Goal: Information Seeking & Learning: Learn about a topic

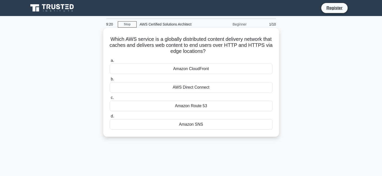
click at [198, 108] on div "Amazon Route 53" at bounding box center [191, 106] width 163 height 11
click at [110, 100] on input "c. Amazon Route 53" at bounding box center [110, 97] width 0 height 3
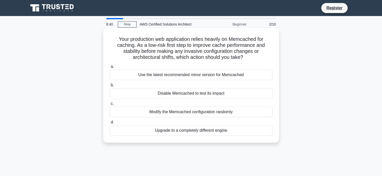
click at [234, 76] on div "Use the latest recommended minor version for Memcached" at bounding box center [191, 75] width 163 height 11
click at [110, 69] on input "a. Use the latest recommended minor version for Memcached" at bounding box center [110, 66] width 0 height 3
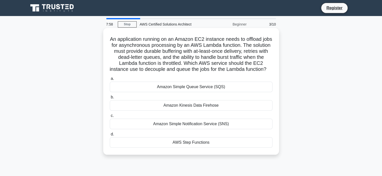
click at [196, 92] on div "Amazon Simple Queue Service (SQS)" at bounding box center [191, 87] width 163 height 11
click at [110, 81] on input "a. Amazon Simple Queue Service (SQS)" at bounding box center [110, 78] width 0 height 3
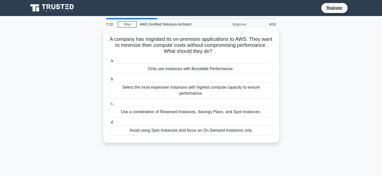
click at [142, 108] on div "Use a combination of Reserved Instances, Savings Plans, and Spot Instances." at bounding box center [191, 112] width 163 height 11
click at [110, 106] on input "c. Use a combination of Reserved Instances, Savings Plans, and Spot Instances." at bounding box center [110, 103] width 0 height 3
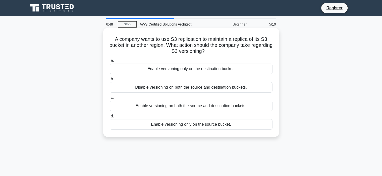
click at [138, 106] on div "Enable versioning on both the source and destination buckets." at bounding box center [191, 106] width 163 height 11
click at [110, 100] on input "c. Enable versioning on both the source and destination buckets." at bounding box center [110, 97] width 0 height 3
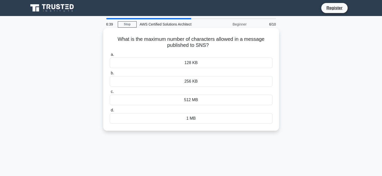
click at [207, 82] on div "256 KB" at bounding box center [191, 81] width 163 height 11
click at [110, 75] on input "b. 256 KB" at bounding box center [110, 73] width 0 height 3
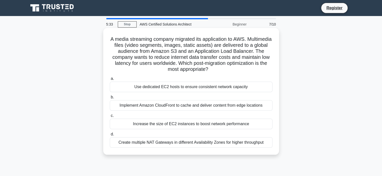
click at [127, 85] on div "Use dedicated EC2 hosts to ensure consistent network capacity" at bounding box center [191, 87] width 163 height 11
click at [110, 81] on input "a. Use dedicated EC2 hosts to ensure consistent network capacity" at bounding box center [110, 78] width 0 height 3
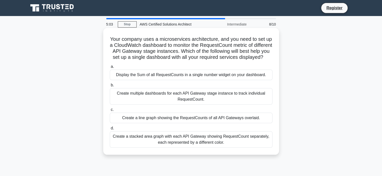
click at [180, 79] on div "Display the Sum of all RequestCounts in a single number widget on your dashboar…" at bounding box center [191, 75] width 163 height 11
click at [110, 69] on input "a. Display the Sum of all RequestCounts in a single number widget on your dashb…" at bounding box center [110, 66] width 0 height 3
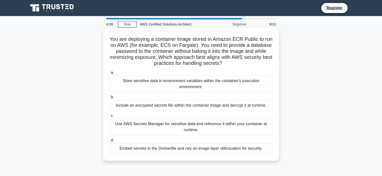
click at [231, 83] on div "Store sensitive data in environment variables within the container's execution …" at bounding box center [191, 84] width 163 height 17
click at [110, 75] on input "a. Store sensitive data in environment variables within the container's executi…" at bounding box center [110, 72] width 0 height 3
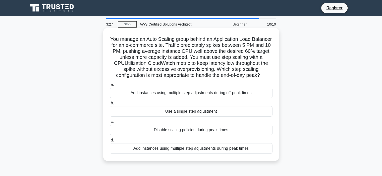
click at [185, 151] on div "Add instances using multiple step adjustments during peak times" at bounding box center [191, 149] width 163 height 11
click at [110, 142] on input "d. Add instances using multiple step adjustments during peak times" at bounding box center [110, 140] width 0 height 3
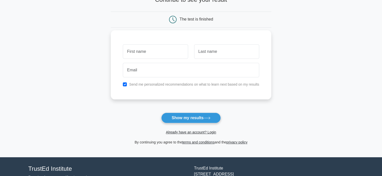
scroll to position [50, 0]
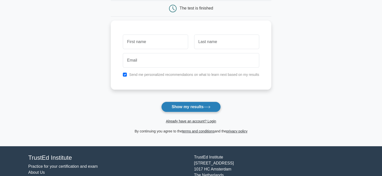
click at [196, 110] on button "Show my results" at bounding box center [190, 107] width 59 height 11
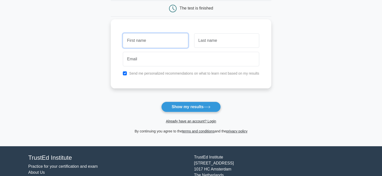
click at [143, 45] on input "text" at bounding box center [155, 40] width 65 height 15
type input "mahmoud"
drag, startPoint x: 191, startPoint y: 39, endPoint x: 203, endPoint y: 40, distance: 11.8
click at [203, 40] on div at bounding box center [226, 40] width 71 height 19
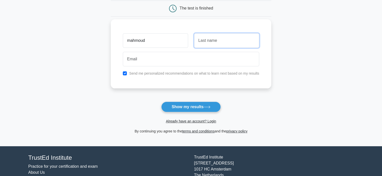
click at [203, 40] on input "text" at bounding box center [226, 40] width 65 height 15
type input "ashraf"
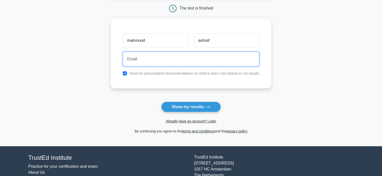
click at [166, 61] on input "email" at bounding box center [191, 59] width 136 height 15
type input "n"
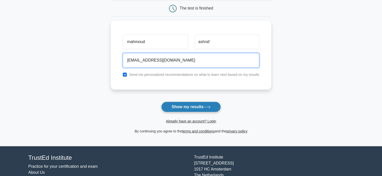
type input "[EMAIL_ADDRESS][DOMAIN_NAME]"
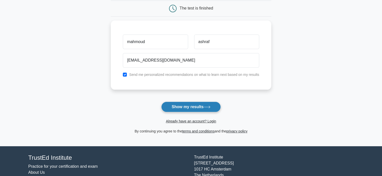
click at [182, 103] on button "Show my results" at bounding box center [190, 107] width 59 height 11
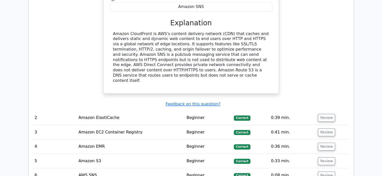
scroll to position [577, 0]
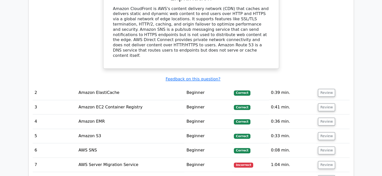
click at [223, 158] on td "Beginner" at bounding box center [207, 165] width 47 height 14
click at [319, 161] on button "Review" at bounding box center [326, 165] width 17 height 8
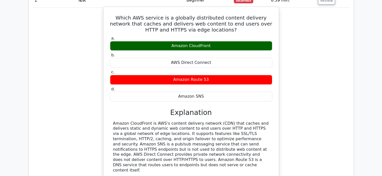
scroll to position [452, 0]
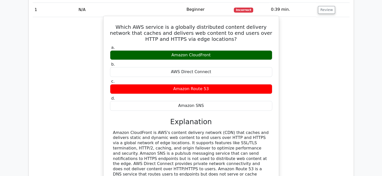
drag, startPoint x: 215, startPoint y: 30, endPoint x: 169, endPoint y: 33, distance: 45.8
click at [169, 50] on div "Amazon CloudFront" at bounding box center [191, 55] width 162 height 10
copy div "Amazon CloudFront"
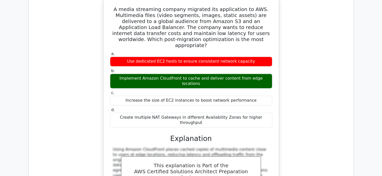
scroll to position [803, 0]
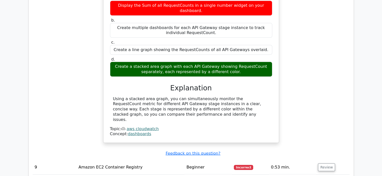
scroll to position [1054, 0]
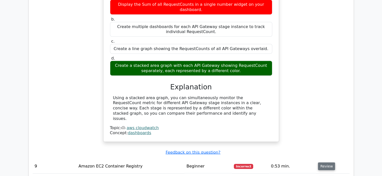
click at [327, 163] on button "Review" at bounding box center [326, 167] width 17 height 8
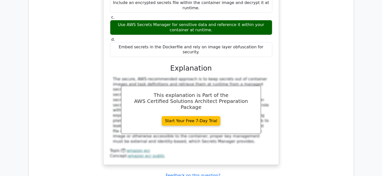
scroll to position [1481, 0]
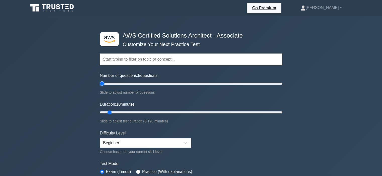
drag, startPoint x: 107, startPoint y: 84, endPoint x: 88, endPoint y: 80, distance: 19.7
type input "5"
click at [100, 81] on input "Number of questions: 5 questions" at bounding box center [191, 84] width 182 height 6
drag, startPoint x: 109, startPoint y: 113, endPoint x: 312, endPoint y: 120, distance: 202.5
type input "120"
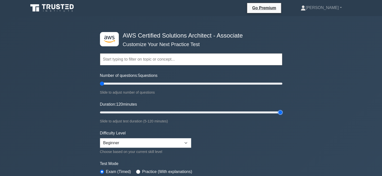
click at [282, 116] on input "Duration: 120 minutes" at bounding box center [191, 113] width 182 height 6
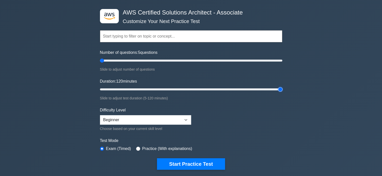
scroll to position [50, 0]
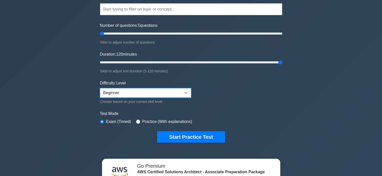
click at [133, 89] on select "Beginner Intermediate Expert" at bounding box center [145, 93] width 91 height 10
drag, startPoint x: 141, startPoint y: 93, endPoint x: 145, endPoint y: 90, distance: 4.7
click at [141, 93] on select "Beginner Intermediate Expert" at bounding box center [145, 93] width 91 height 10
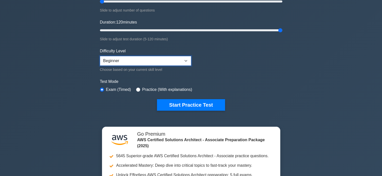
scroll to position [25, 0]
